Goal: Transaction & Acquisition: Purchase product/service

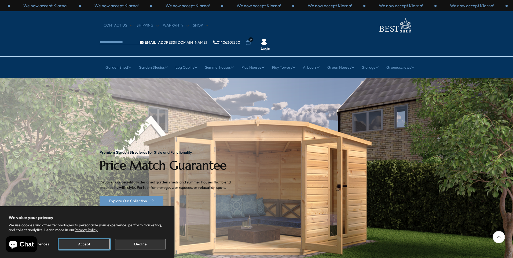
click at [89, 247] on button "Accept" at bounding box center [84, 244] width 51 height 10
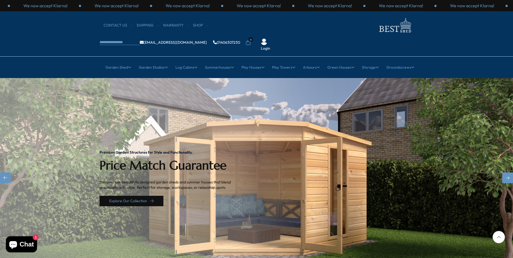
click at [132, 196] on link "Explore Our Collection" at bounding box center [132, 201] width 64 height 10
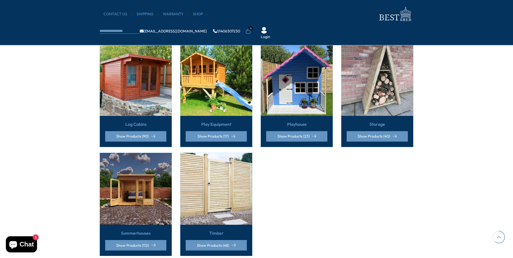
scroll to position [349, 0]
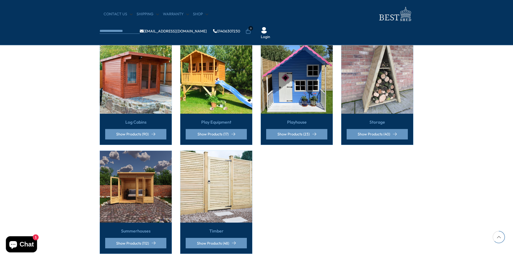
click at [138, 89] on img at bounding box center [136, 78] width 72 height 72
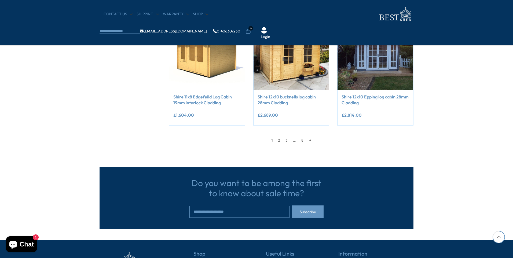
scroll to position [483, 0]
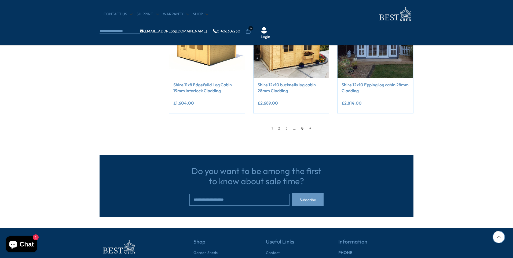
click at [300, 128] on link "8" at bounding box center [303, 128] width 8 height 8
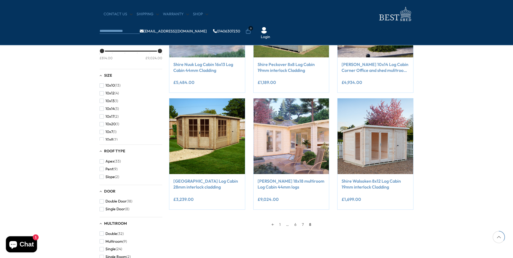
scroll to position [156, 0]
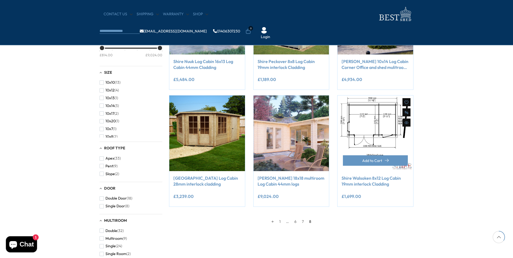
click at [366, 145] on img at bounding box center [376, 134] width 76 height 76
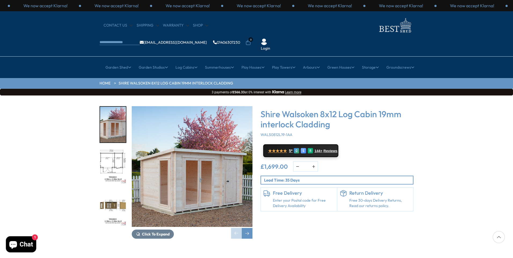
click at [112, 149] on img "2 / 8" at bounding box center [113, 167] width 26 height 36
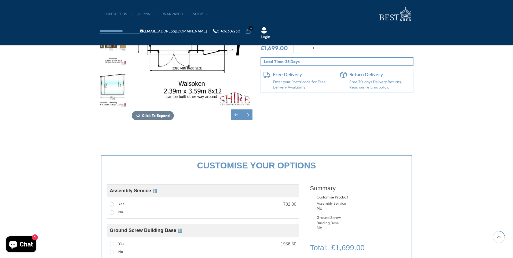
scroll to position [188, 0]
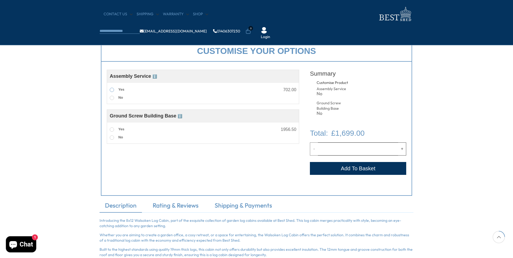
click at [110, 90] on span at bounding box center [112, 90] width 4 height 4
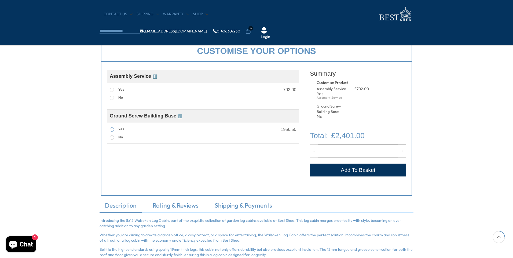
click at [111, 130] on span at bounding box center [112, 130] width 4 height 4
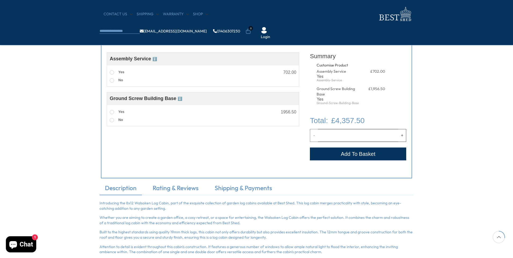
scroll to position [215, 0]
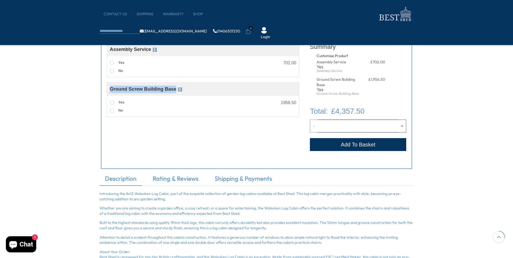
drag, startPoint x: 109, startPoint y: 89, endPoint x: 178, endPoint y: 89, distance: 69.3
click at [178, 89] on div "Ground Screw Building Base ℹ️" at bounding box center [203, 89] width 192 height 13
drag, startPoint x: 178, startPoint y: 89, endPoint x: 174, endPoint y: 89, distance: 3.5
copy span "Ground Screw Building Base"
